Goal: Task Accomplishment & Management: Manage account settings

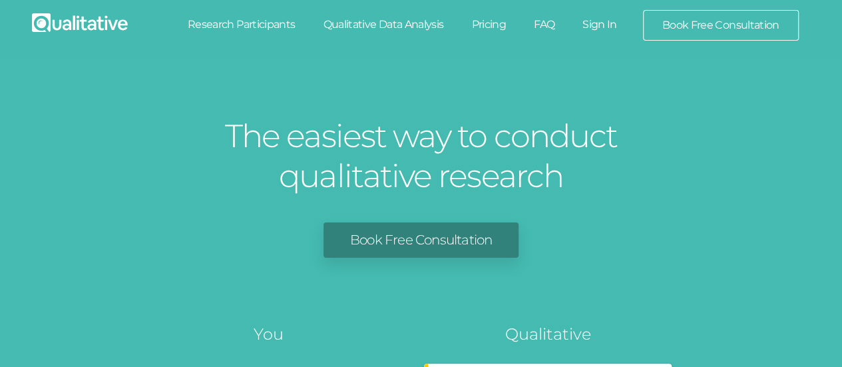
click at [607, 25] on link "Sign In" at bounding box center [599, 24] width 63 height 29
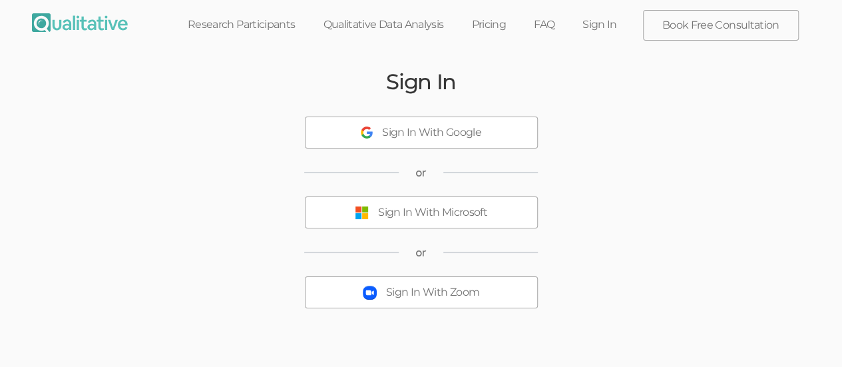
click at [438, 213] on div "Sign In With Microsoft" at bounding box center [432, 212] width 109 height 15
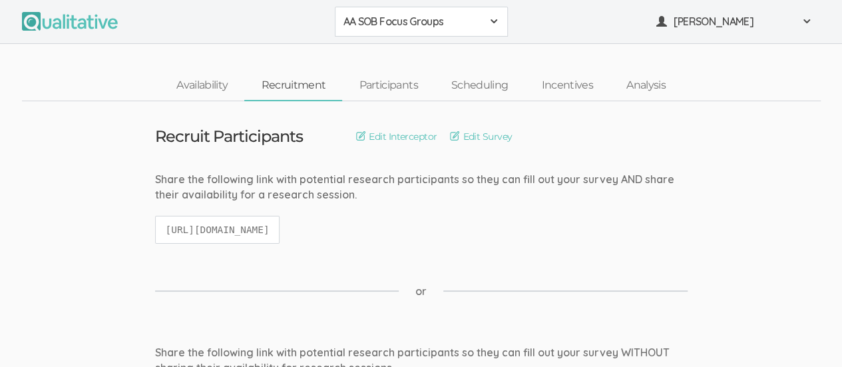
click at [488, 16] on span at bounding box center [493, 21] width 11 height 11
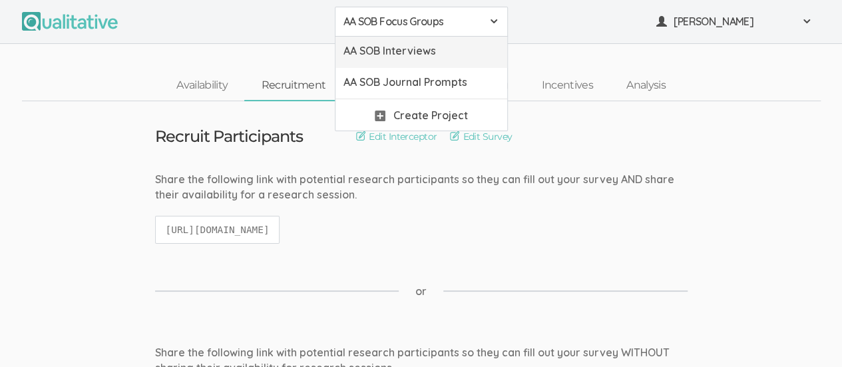
click at [446, 51] on span "AA SOB Interviews" at bounding box center [421, 50] width 156 height 15
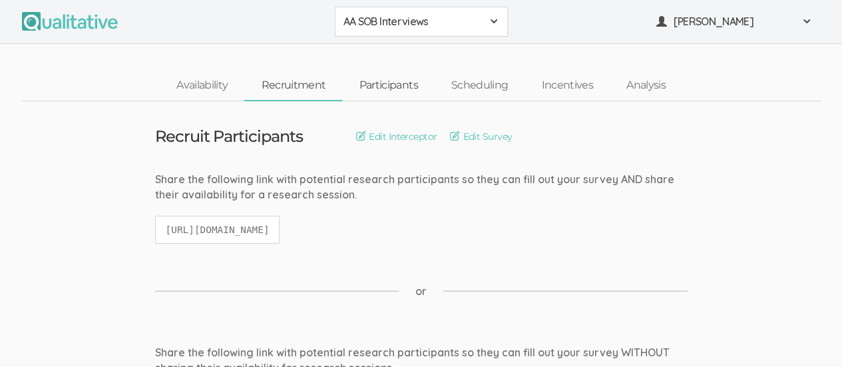
click at [392, 84] on link "Participants" at bounding box center [388, 85] width 92 height 29
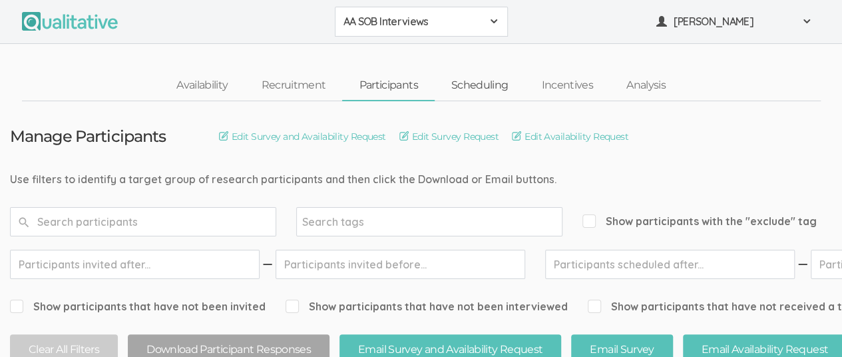
click at [486, 74] on link "Scheduling" at bounding box center [479, 85] width 90 height 29
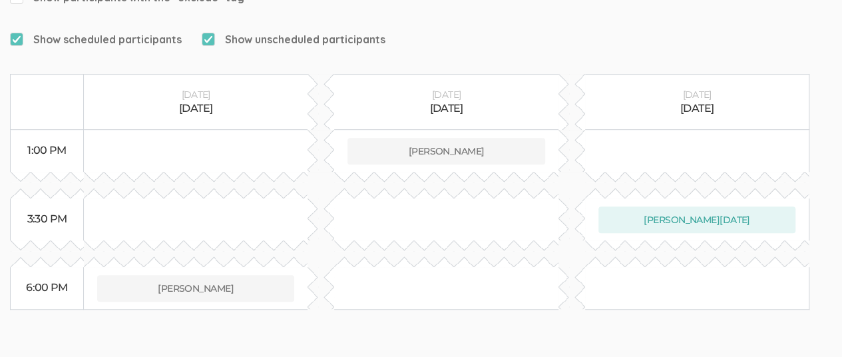
scroll to position [261, 0]
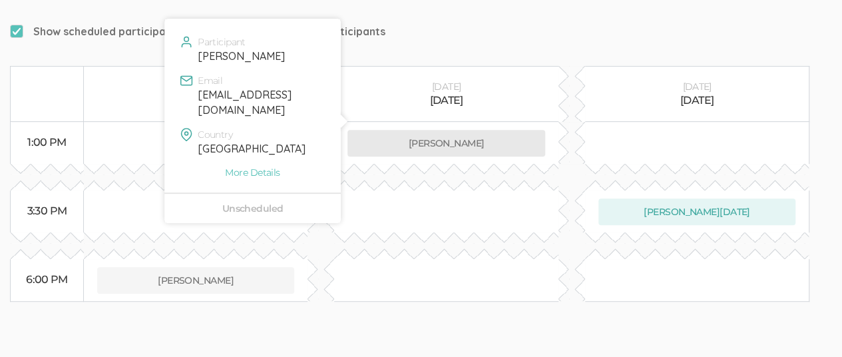
click at [396, 130] on button "Aniyah Moody" at bounding box center [446, 143] width 198 height 27
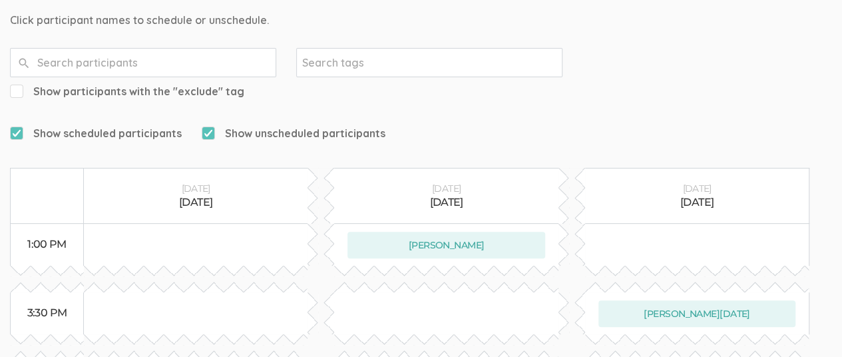
scroll to position [0, 0]
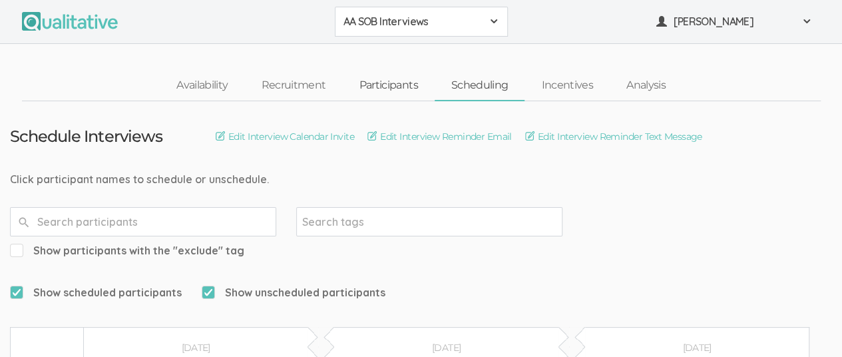
click at [386, 82] on link "Participants" at bounding box center [388, 85] width 92 height 29
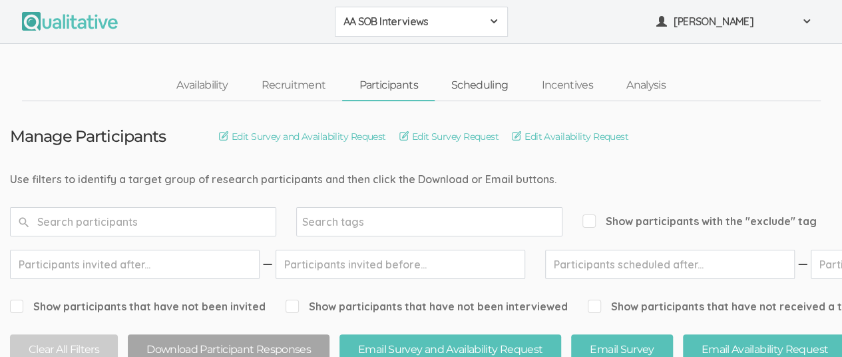
click at [489, 85] on link "Scheduling" at bounding box center [479, 85] width 90 height 29
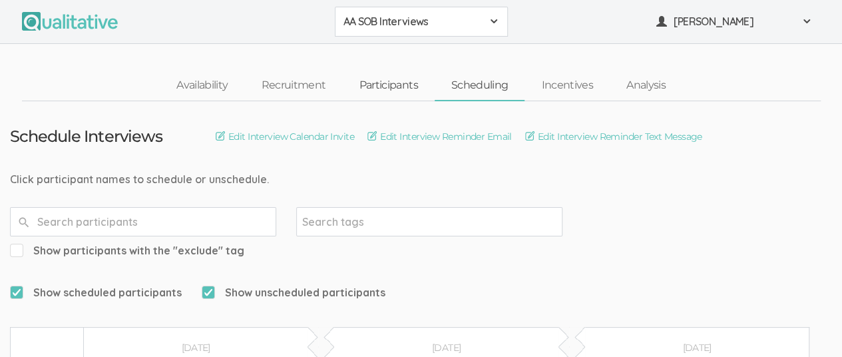
click at [402, 86] on link "Participants" at bounding box center [388, 85] width 92 height 29
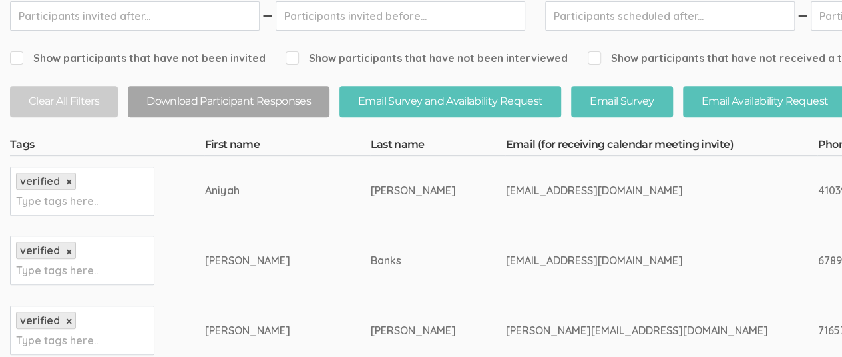
scroll to position [266, 0]
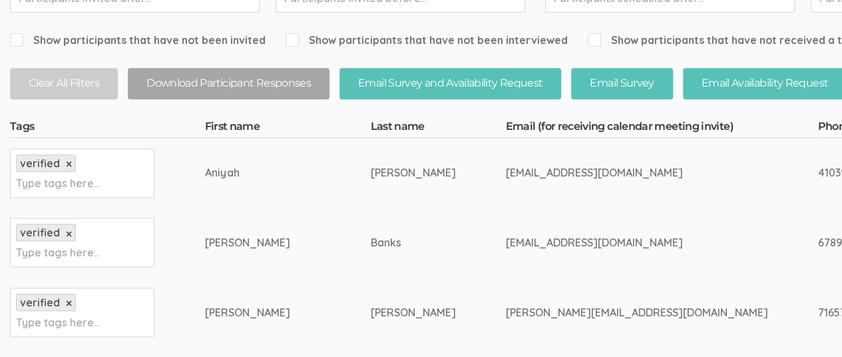
drag, startPoint x: 194, startPoint y: 171, endPoint x: 234, endPoint y: 171, distance: 40.6
click at [234, 171] on div "Aniyah" at bounding box center [262, 172] width 116 height 15
copy div "Aniyah"
drag, startPoint x: 416, startPoint y: 171, endPoint x: 543, endPoint y: 164, distance: 127.9
click at [543, 165] on div "apmoody6@gmail.com" at bounding box center [636, 172] width 262 height 15
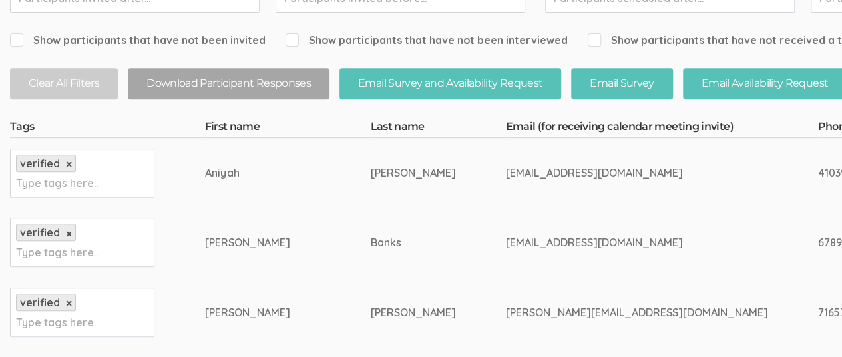
copy div "apmoody6@gmail.com"
